Goal: Information Seeking & Learning: Find contact information

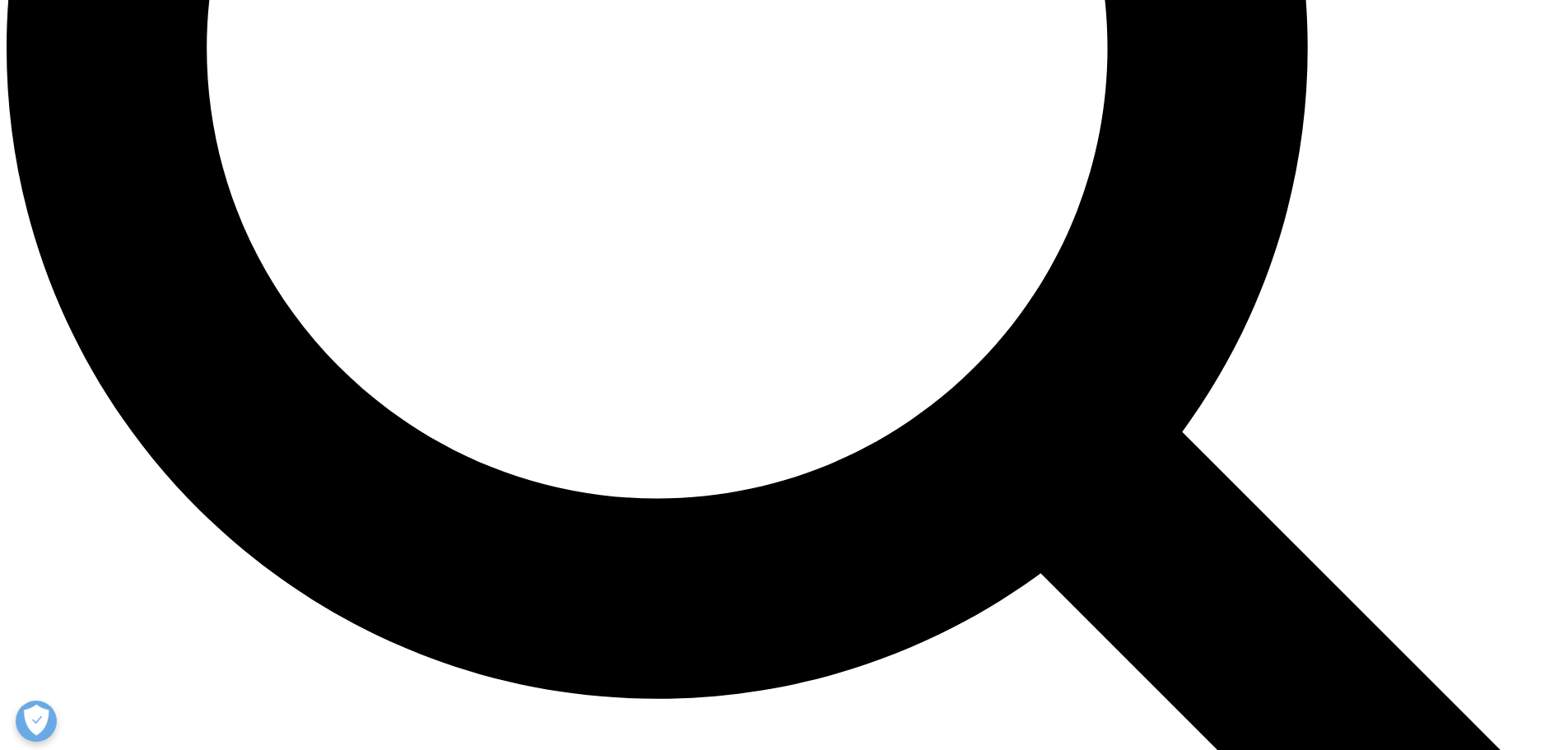
scroll to position [2102, 0]
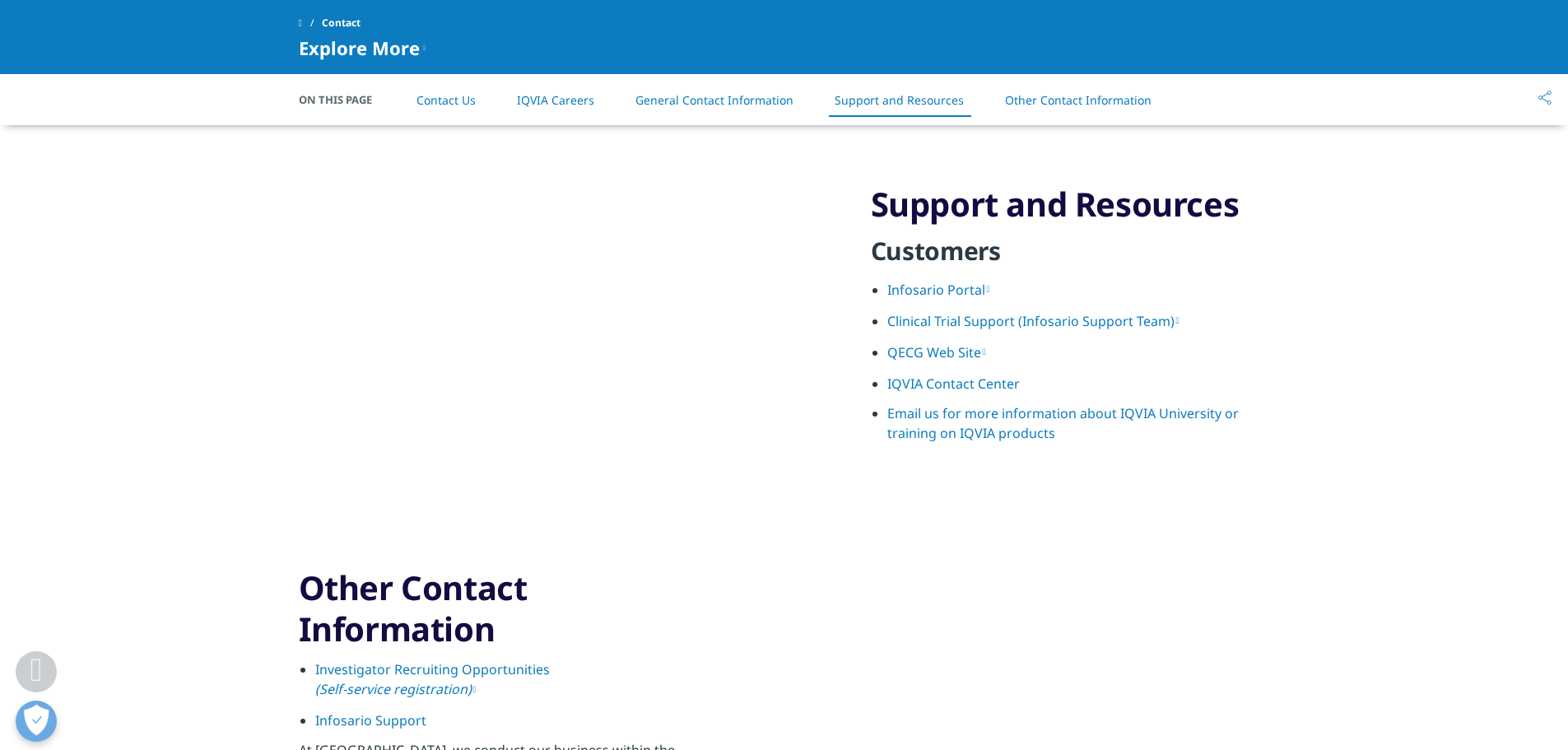
click at [994, 383] on link "IQVIA Contact Center" at bounding box center [953, 383] width 132 height 18
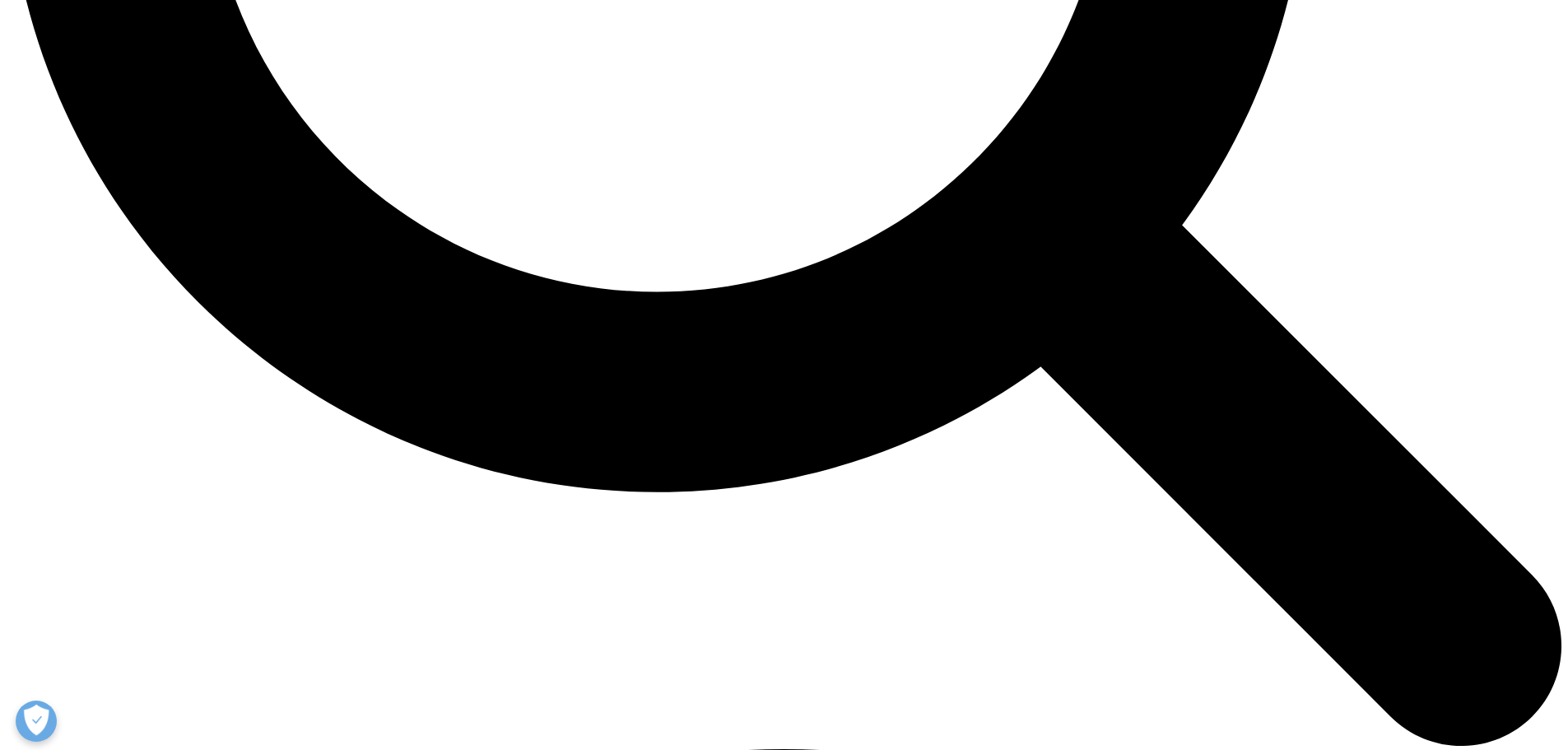
scroll to position [2062, 0]
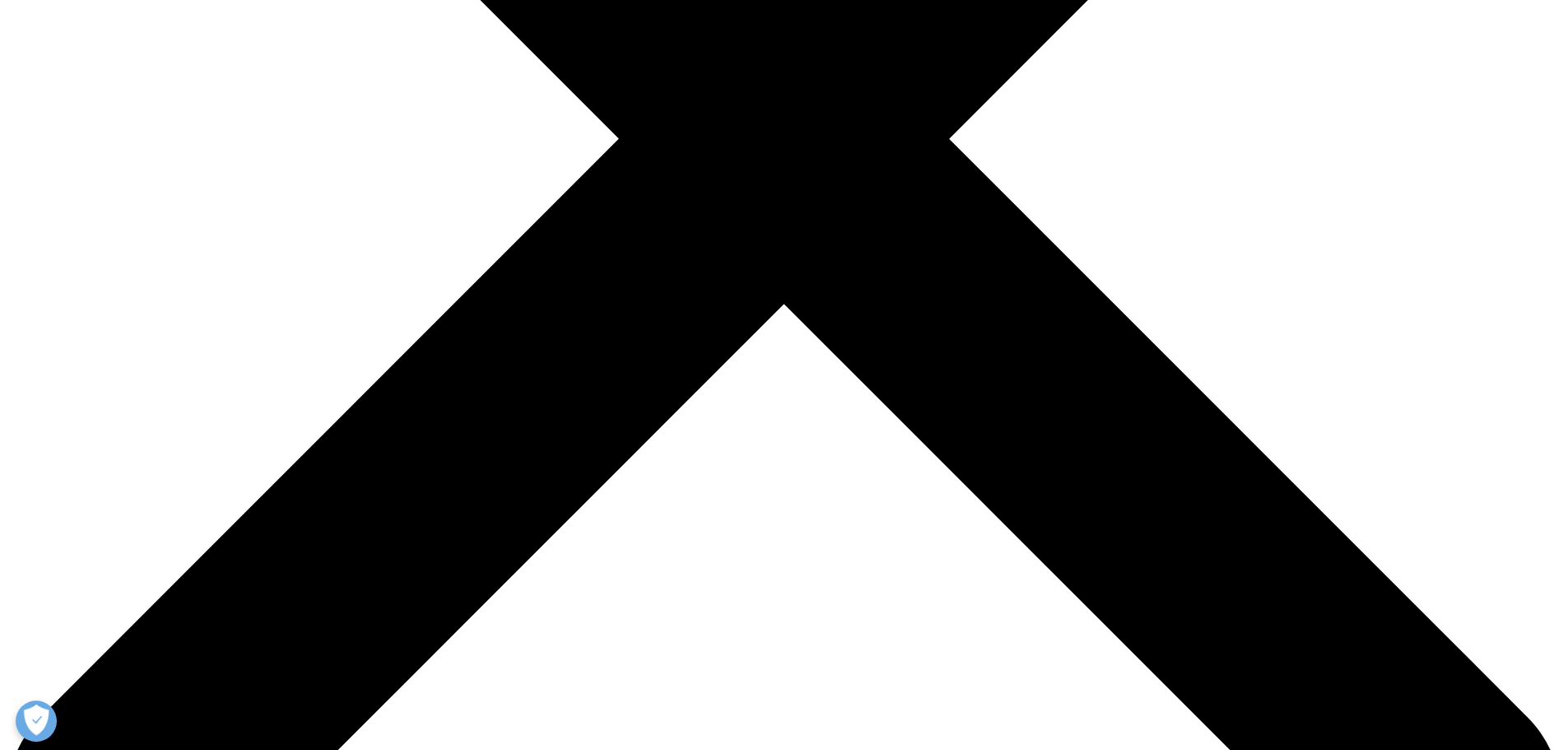
scroll to position [827, 0]
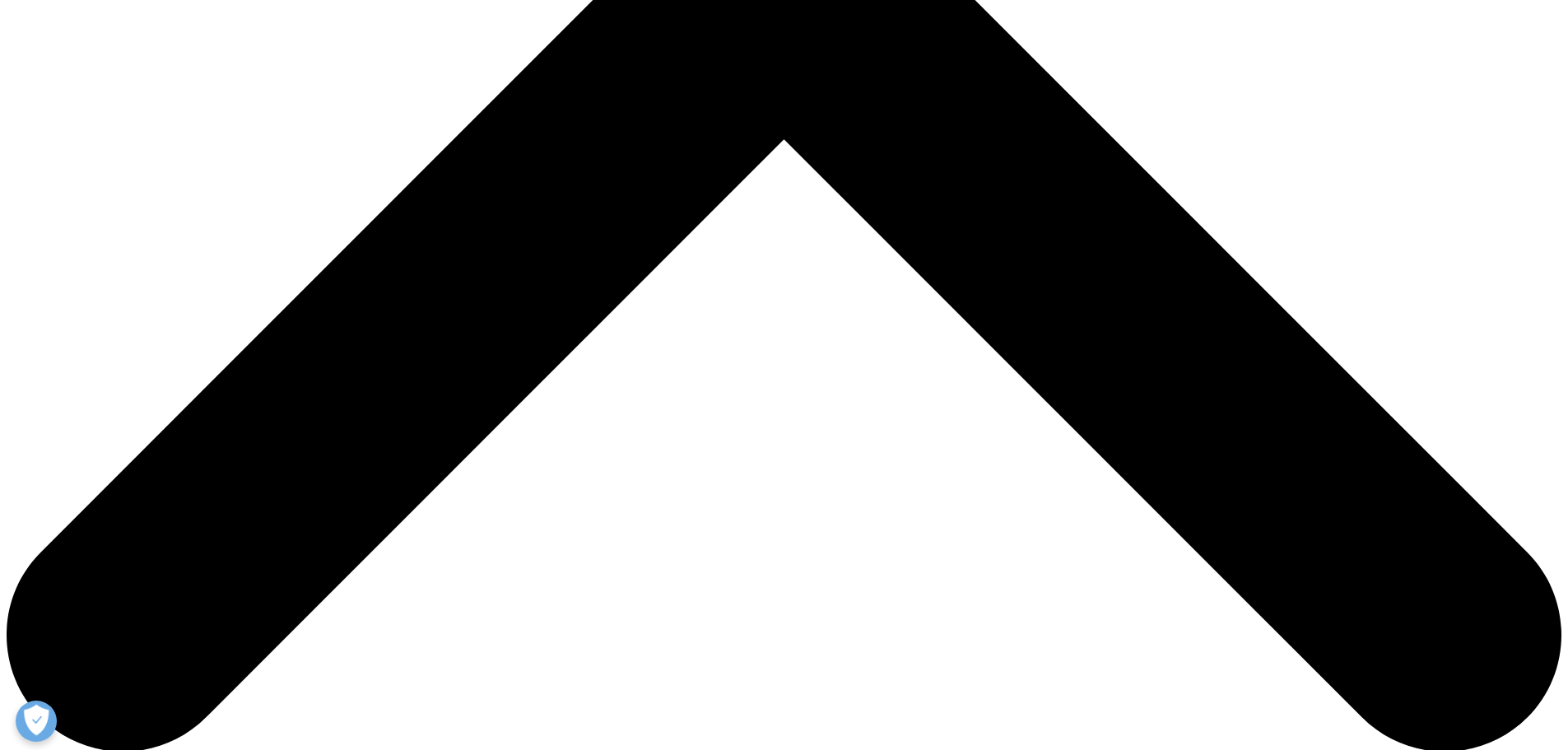
scroll to position [247, 0]
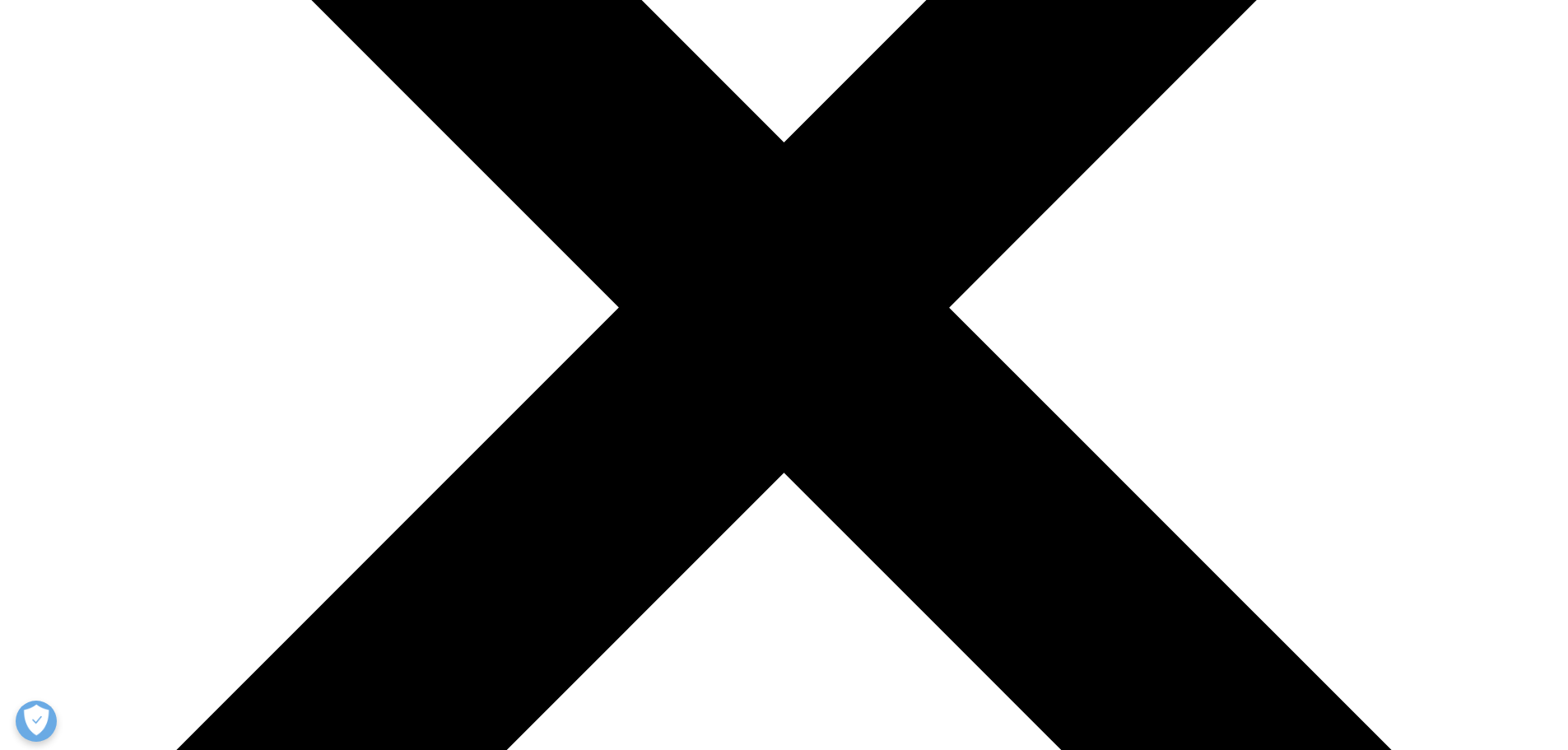
scroll to position [658, 0]
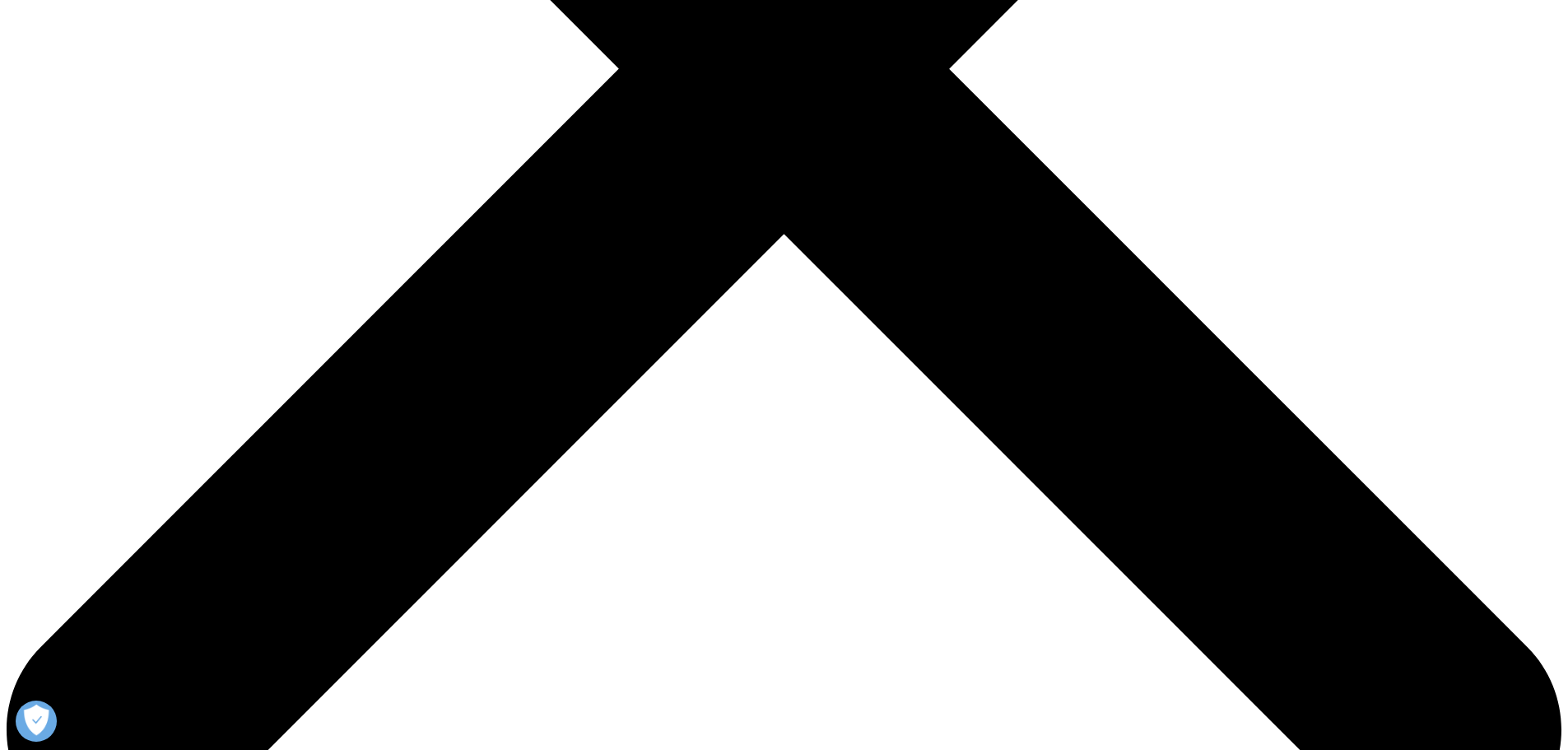
scroll to position [732, 0]
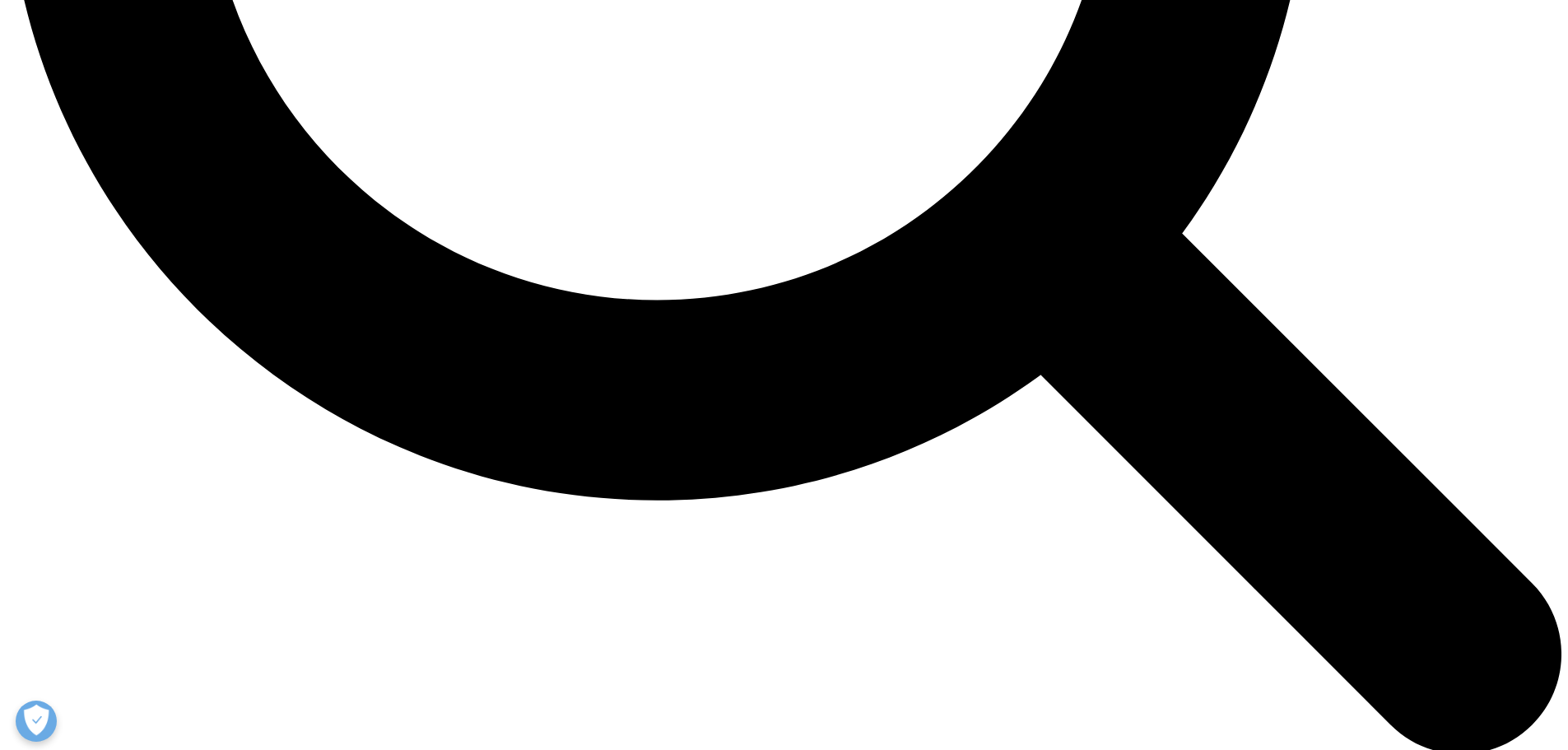
scroll to position [2102, 0]
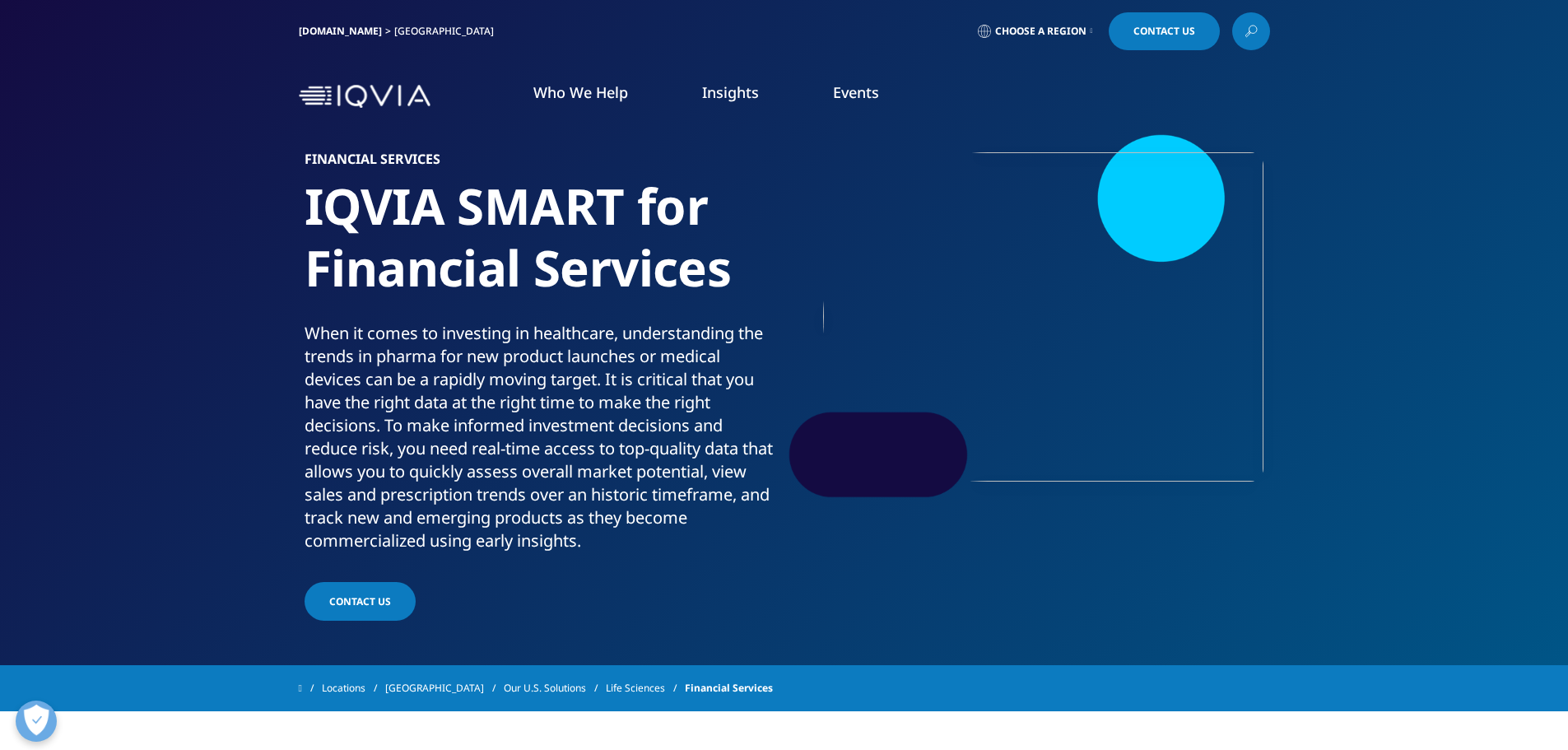
click at [377, 598] on span "Contact Us" at bounding box center [360, 601] width 62 height 14
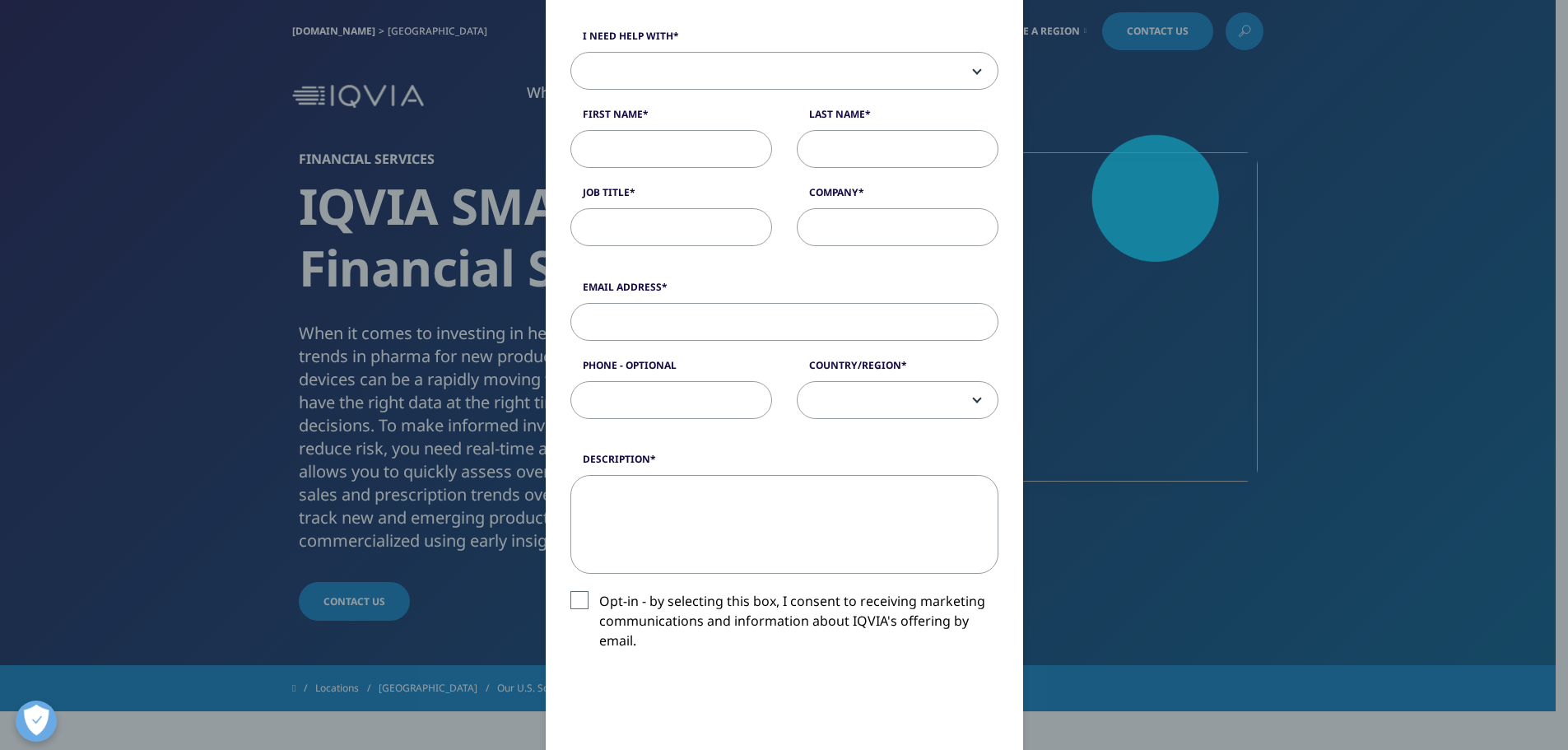
scroll to position [576, 0]
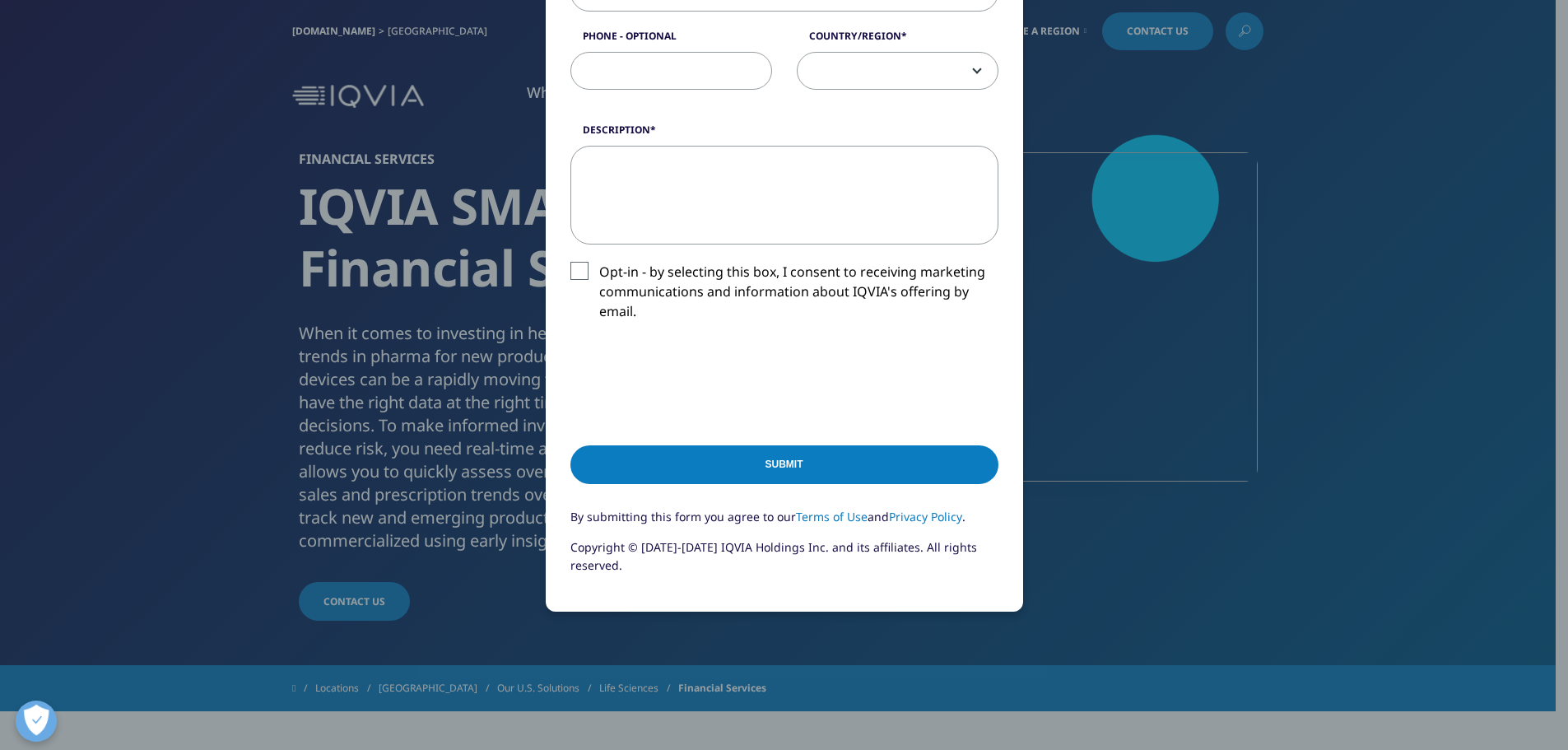
click at [1291, 532] on div "Please fill in all required fields below. If you're interested in a career with…" at bounding box center [784, 375] width 1568 height 750
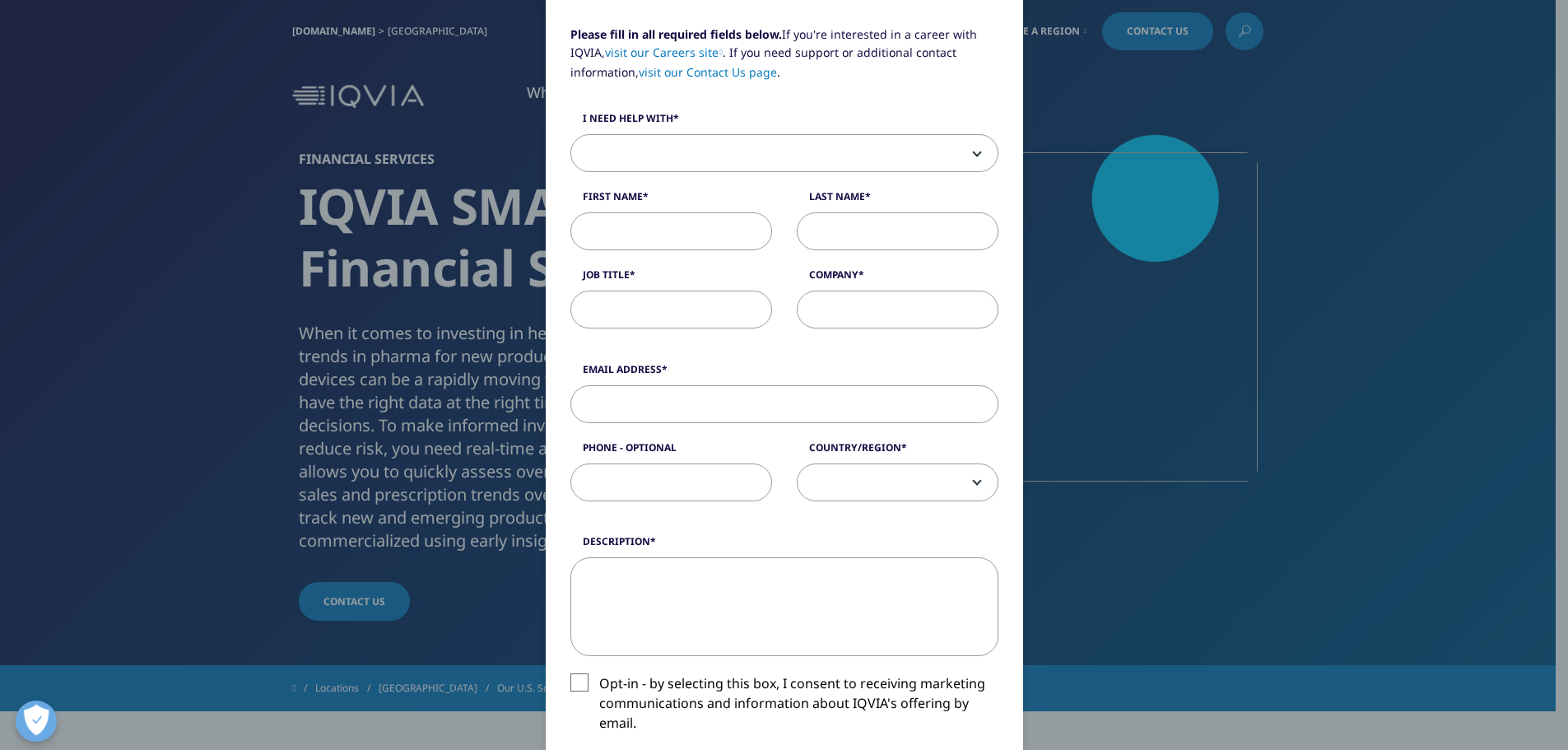
scroll to position [0, 0]
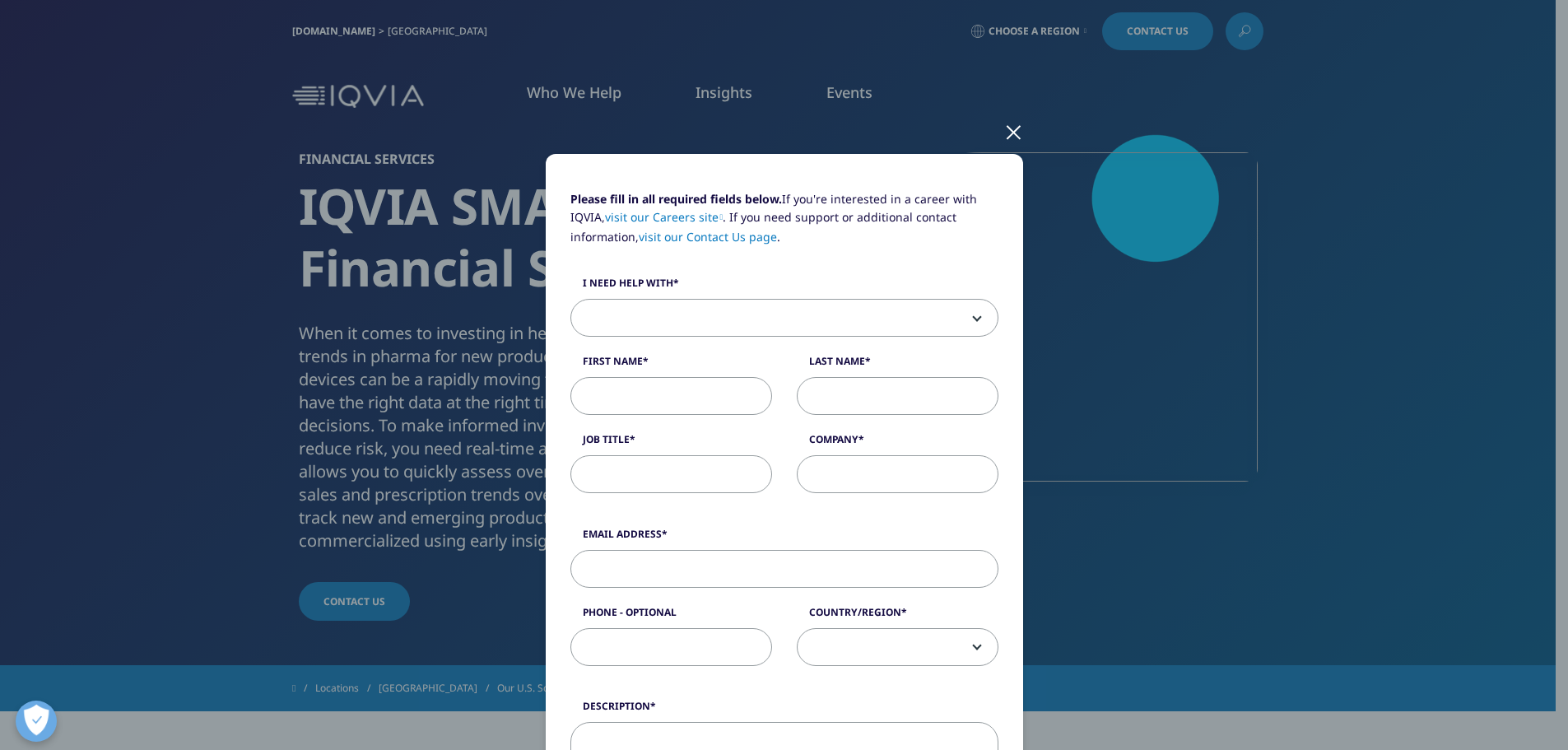
click at [1011, 136] on div at bounding box center [1012, 131] width 19 height 45
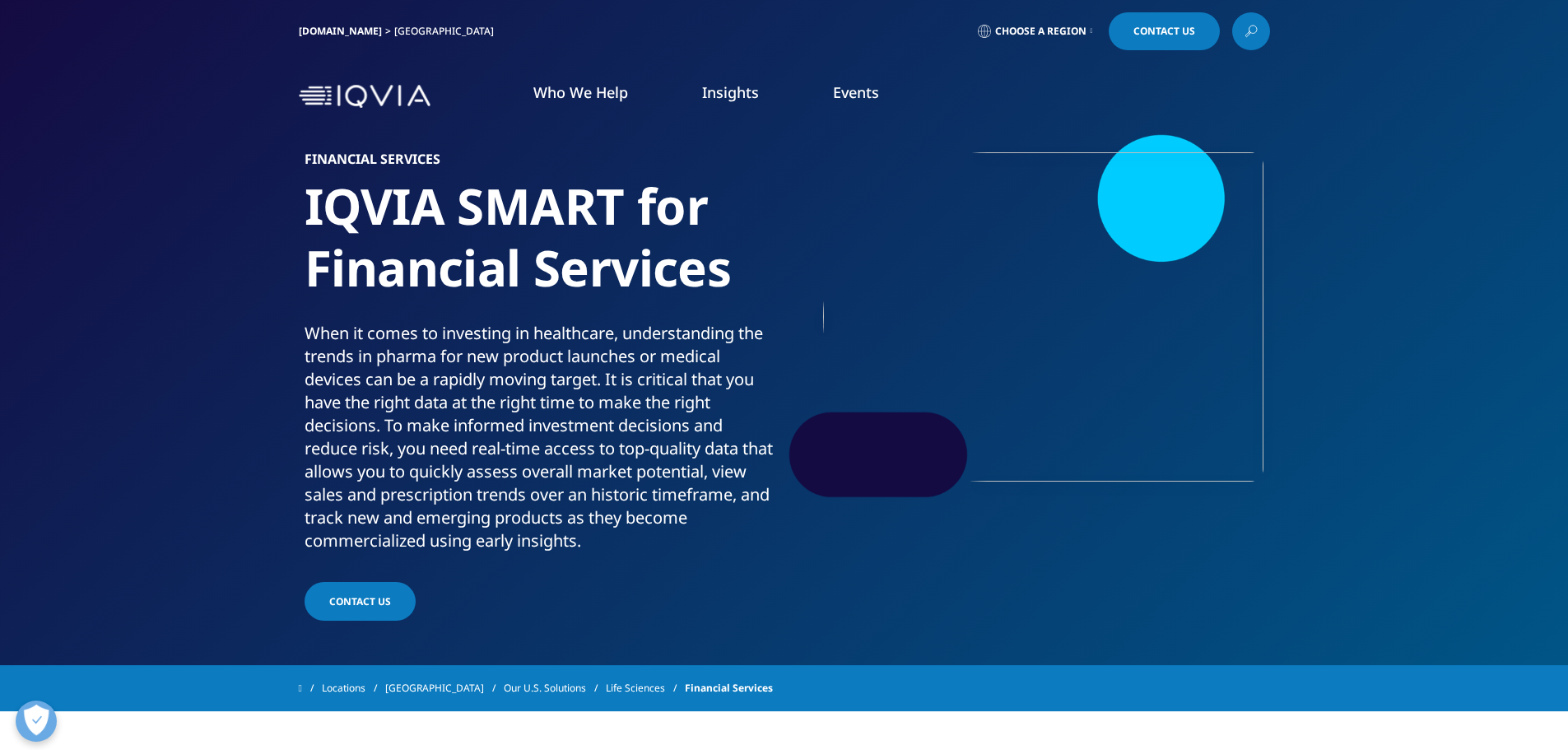
click at [1006, 129] on ol "Who We Help WHO WE HELP Pharmaceutical Manufacturers MedTech Health Plans BLOG" at bounding box center [805, 108] width 618 height 52
click at [1090, 600] on div "Financial Services IQVIA SMART for Financial Services When it comes to investin…" at bounding box center [784, 377] width 971 height 492
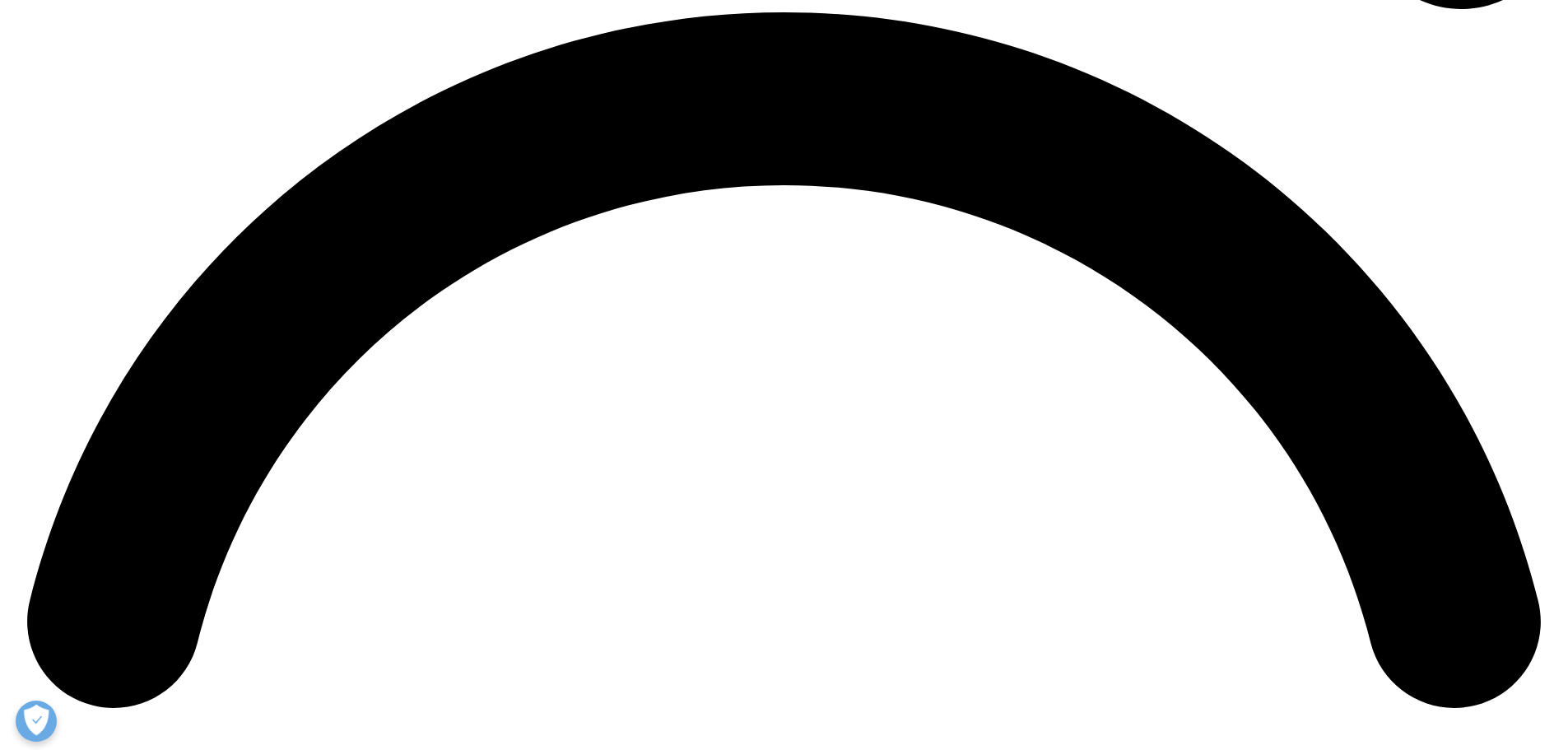
scroll to position [3456, 0]
